Goal: Task Accomplishment & Management: Manage account settings

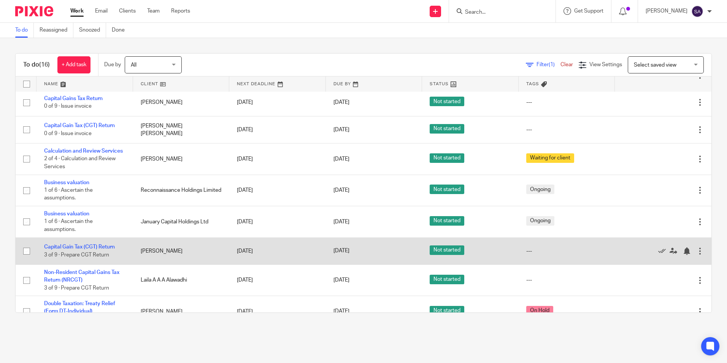
scroll to position [254, 0]
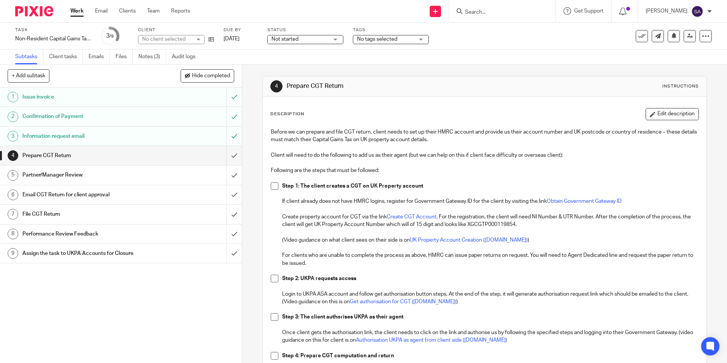
click at [147, 56] on link "Notes (3)" at bounding box center [152, 56] width 28 height 15
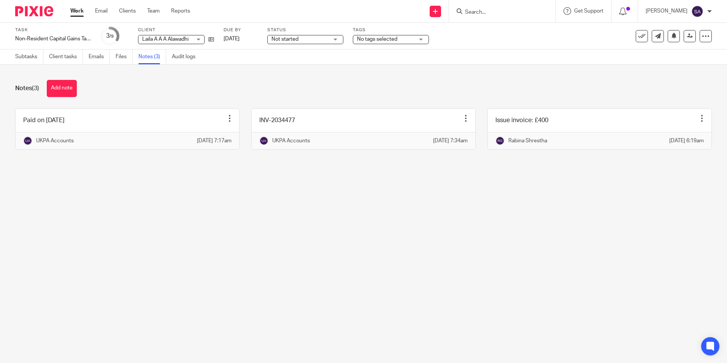
click at [78, 13] on link "Work" at bounding box center [76, 11] width 13 height 8
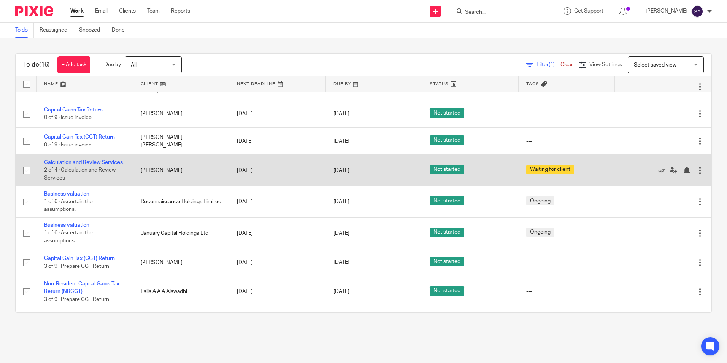
scroll to position [190, 0]
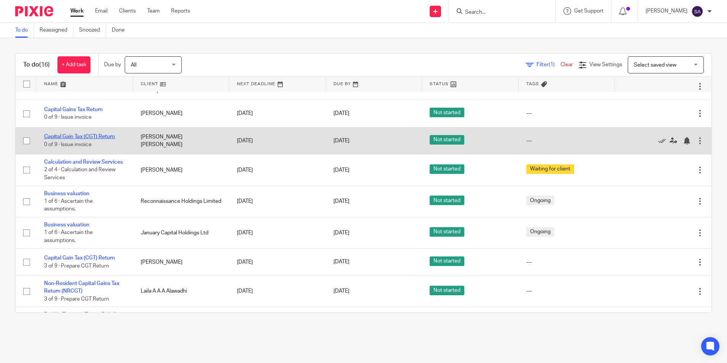
click at [70, 139] on link "Capital Gain Tax (CGT) Return" at bounding box center [79, 136] width 71 height 5
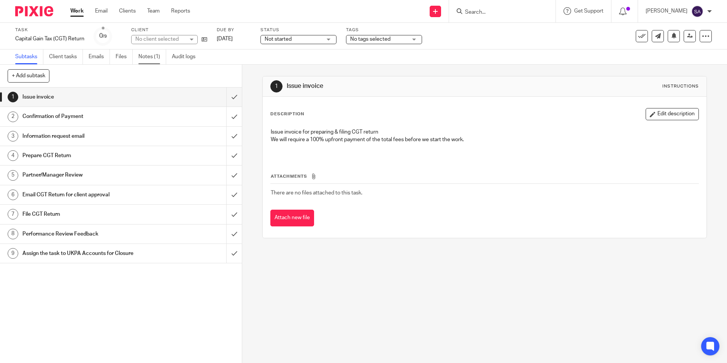
click at [152, 55] on link "Notes (1)" at bounding box center [152, 56] width 28 height 15
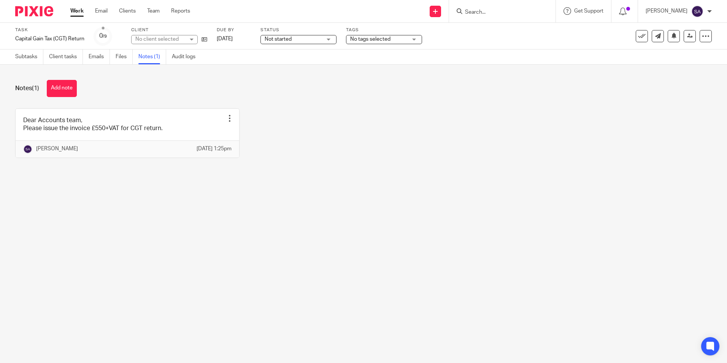
click at [79, 10] on link "Work" at bounding box center [76, 11] width 13 height 8
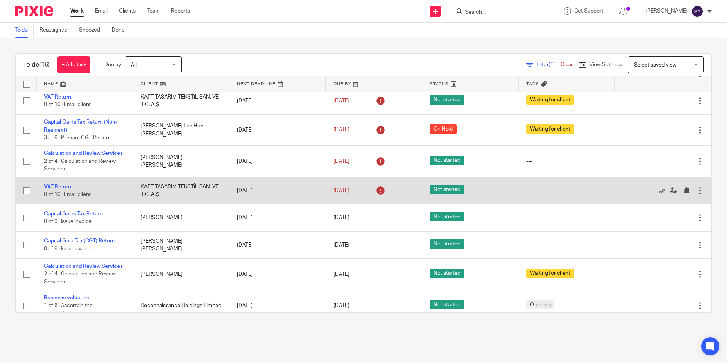
scroll to position [190, 0]
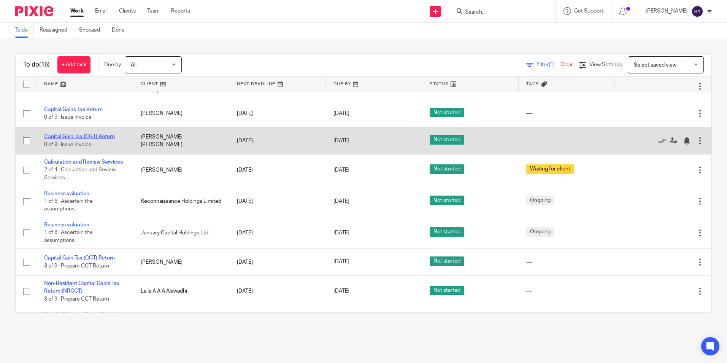
click at [71, 139] on link "Capital Gain Tax (CGT) Return" at bounding box center [79, 136] width 71 height 5
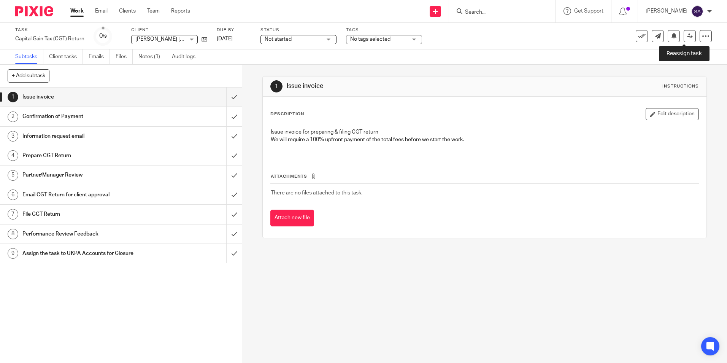
drag, startPoint x: 686, startPoint y: 34, endPoint x: 678, endPoint y: 50, distance: 18.4
click at [687, 34] on icon at bounding box center [690, 36] width 6 height 6
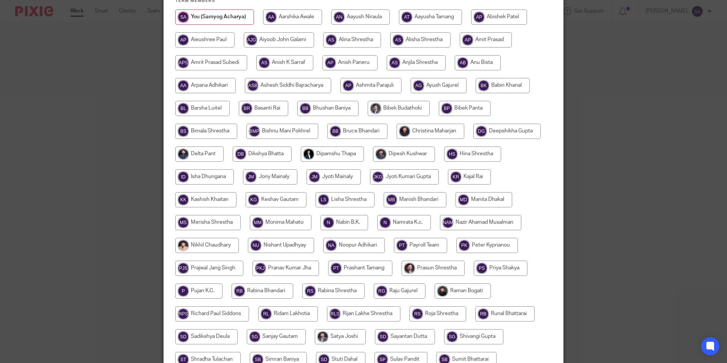
scroll to position [226, 0]
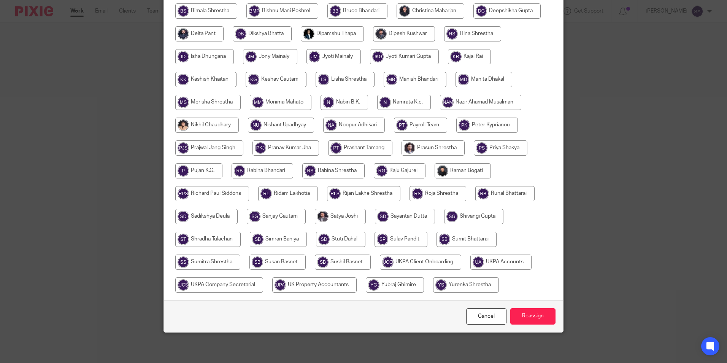
click at [502, 261] on input "radio" at bounding box center [500, 261] width 61 height 15
radio input "true"
click at [522, 311] on input "Reassign" at bounding box center [532, 316] width 45 height 16
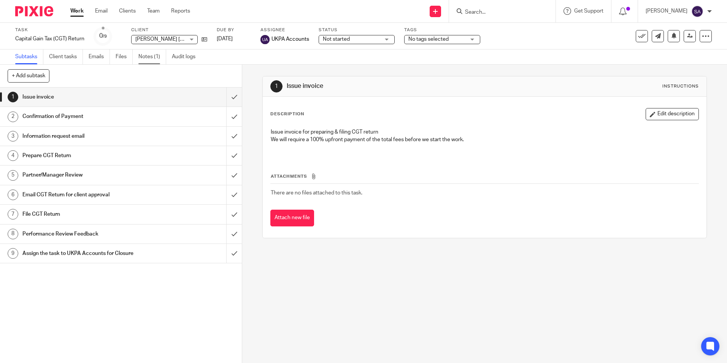
click at [150, 57] on link "Notes (1)" at bounding box center [152, 56] width 28 height 15
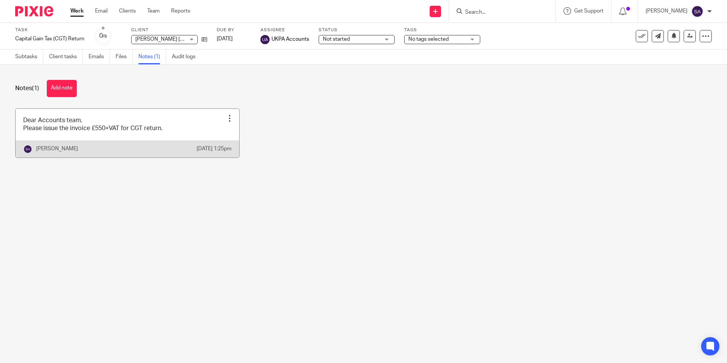
click at [226, 117] on div at bounding box center [230, 118] width 8 height 8
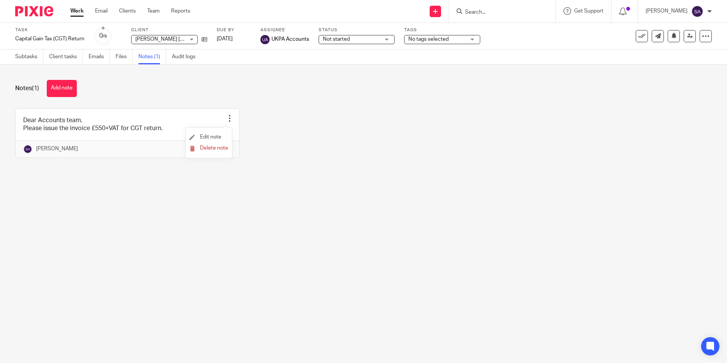
click at [222, 135] on li "Edit note" at bounding box center [208, 137] width 39 height 11
click at [203, 135] on span "Edit note" at bounding box center [210, 136] width 21 height 5
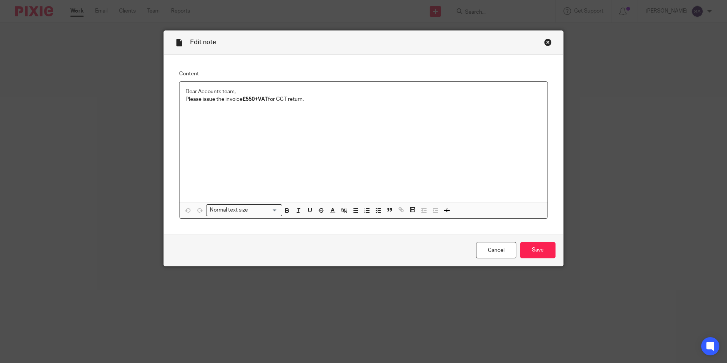
click at [301, 98] on p "Please issue the invoice £550+VAT for CGT return." at bounding box center [364, 99] width 356 height 8
click at [541, 251] on input "Save" at bounding box center [537, 250] width 35 height 16
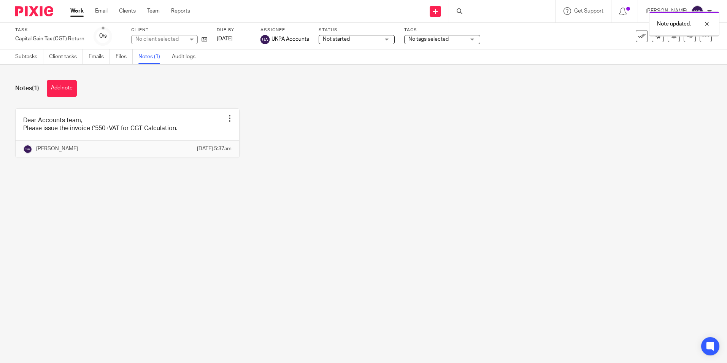
click at [363, 169] on div "Dear Accounts team, Please issue the invoice £550+VAT for CGT Calculation. Edit…" at bounding box center [357, 138] width 708 height 61
click at [78, 14] on link "Work" at bounding box center [76, 11] width 13 height 8
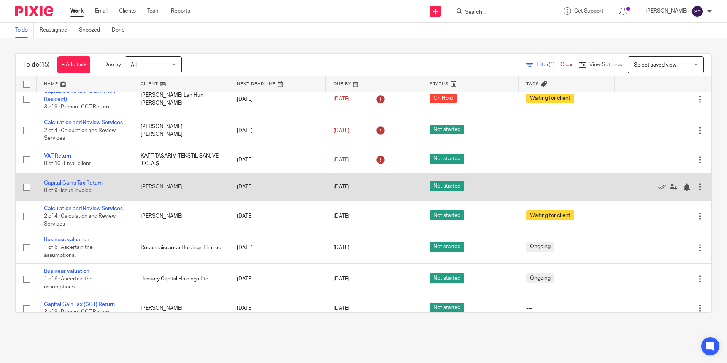
scroll to position [114, 0]
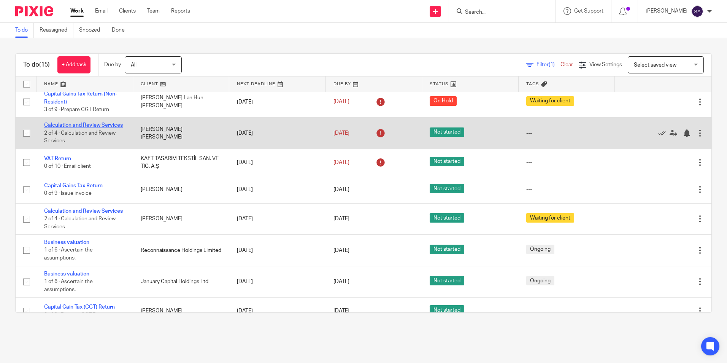
click at [60, 123] on link "Calculation and Review Services" at bounding box center [83, 124] width 79 height 5
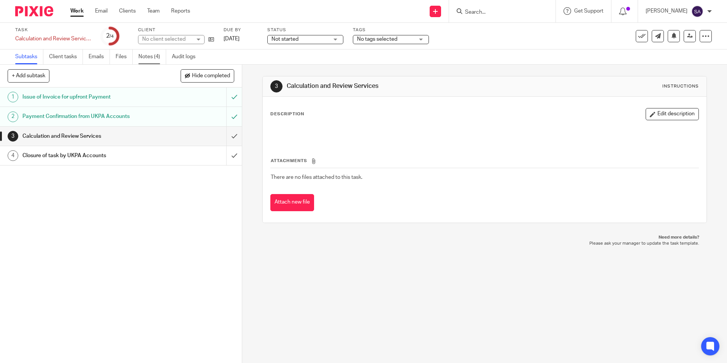
click at [150, 57] on link "Notes (4)" at bounding box center [152, 56] width 28 height 15
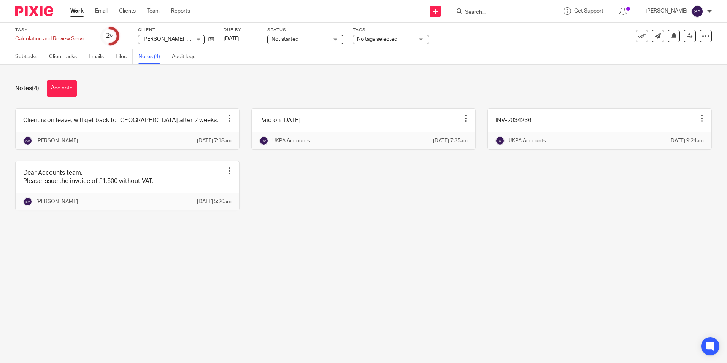
click at [76, 13] on link "Work" at bounding box center [76, 11] width 13 height 8
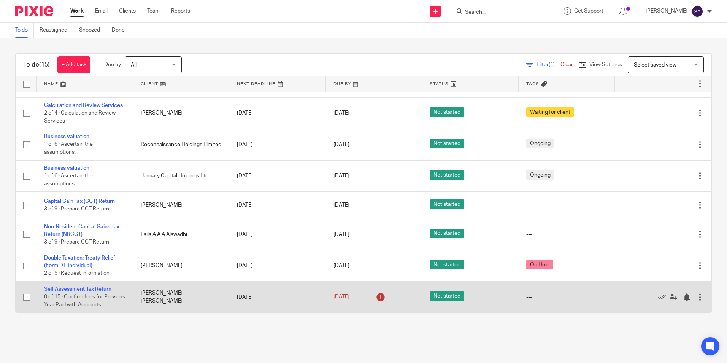
scroll to position [205, 0]
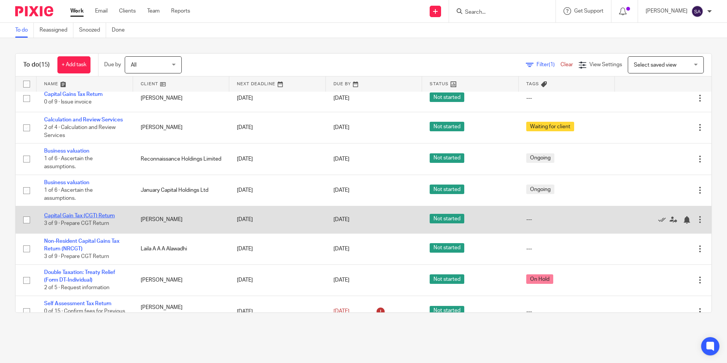
click at [94, 218] on link "Capital Gain Tax (CGT) Return" at bounding box center [79, 215] width 71 height 5
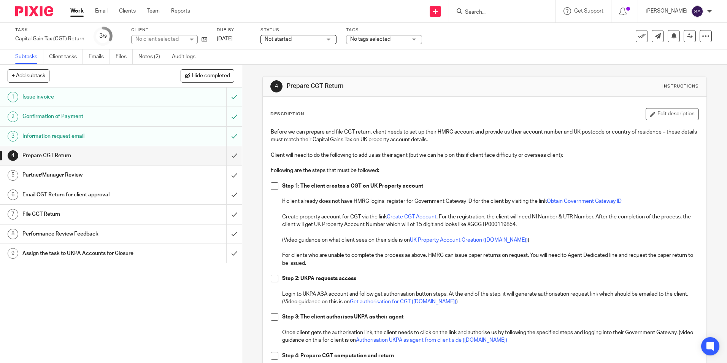
click at [147, 56] on link "Notes (2)" at bounding box center [152, 56] width 28 height 15
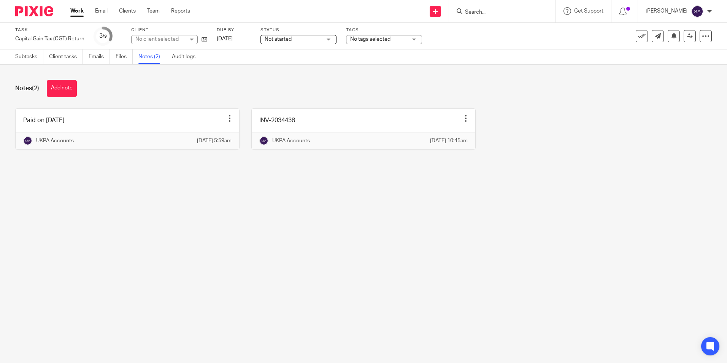
click at [79, 14] on link "Work" at bounding box center [76, 11] width 13 height 8
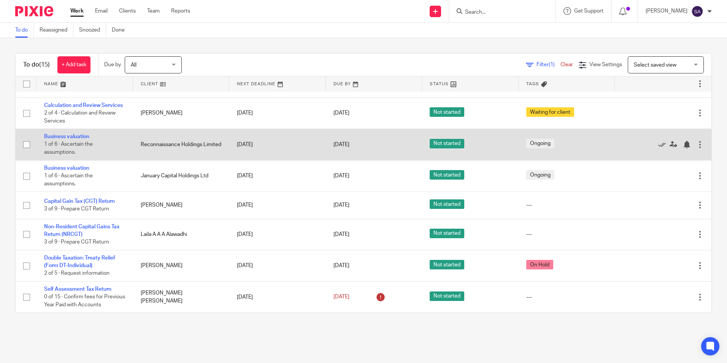
scroll to position [243, 0]
